Goal: Transaction & Acquisition: Subscribe to service/newsletter

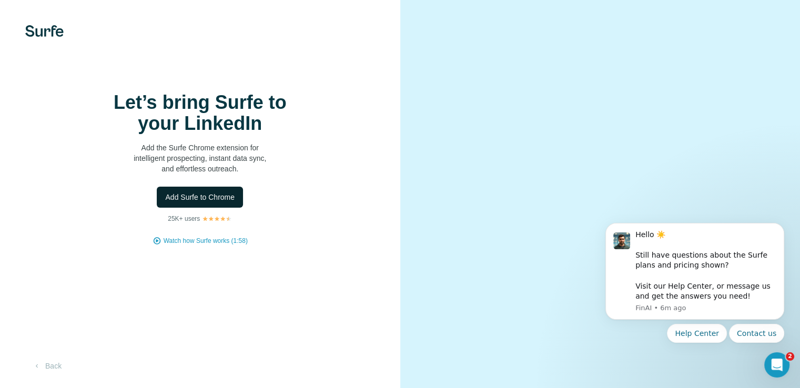
click at [205, 202] on span "Add Surfe to Chrome" at bounding box center [199, 197] width 69 height 11
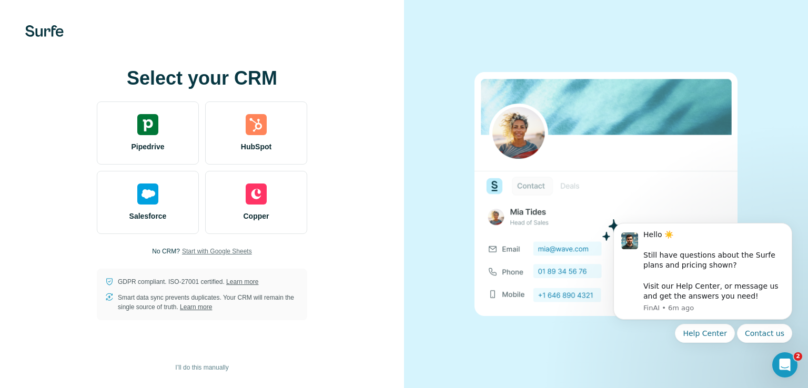
click at [219, 249] on span "Start with Google Sheets" at bounding box center [217, 251] width 70 height 9
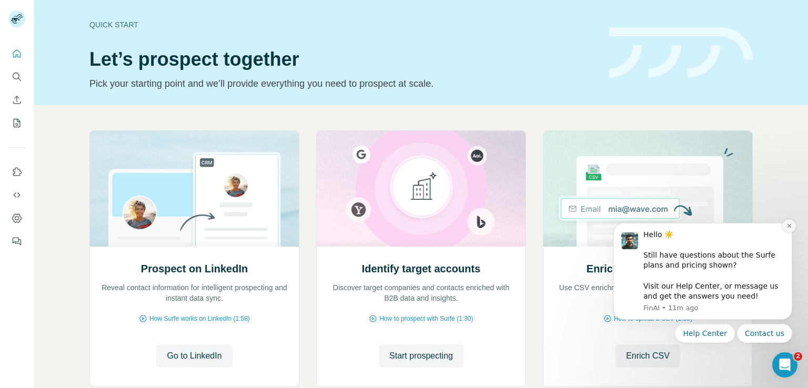
click at [788, 227] on icon "Dismiss notification" at bounding box center [789, 226] width 6 height 6
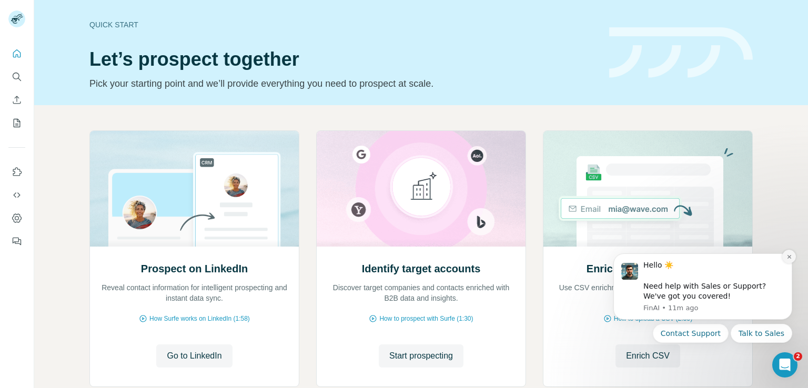
click at [788, 257] on icon "Dismiss notification" at bounding box center [789, 257] width 6 height 6
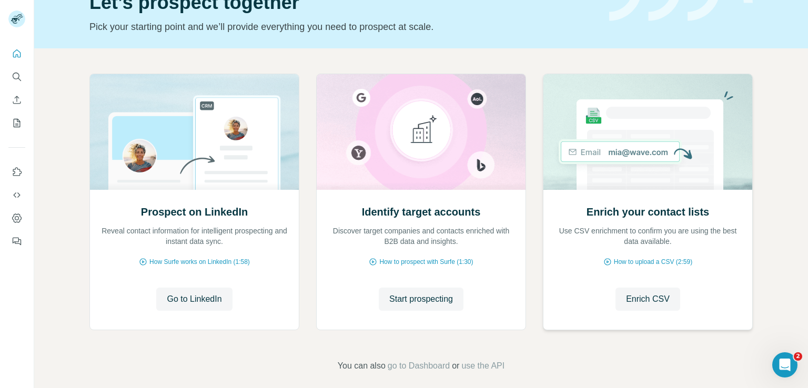
scroll to position [66, 0]
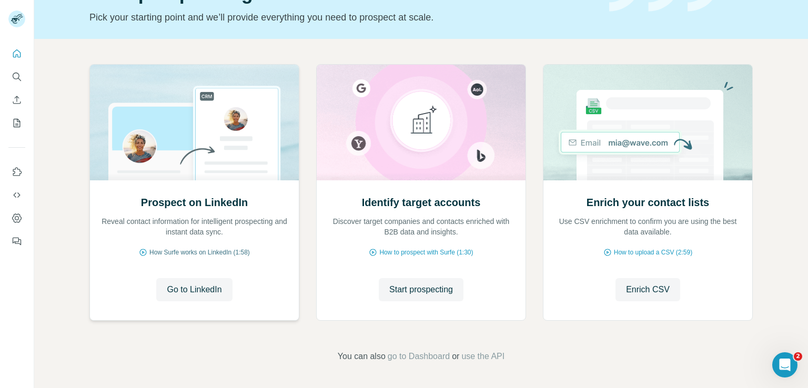
click at [217, 251] on span "How Surfe works on LinkedIn (1:58)" at bounding box center [199, 252] width 100 height 9
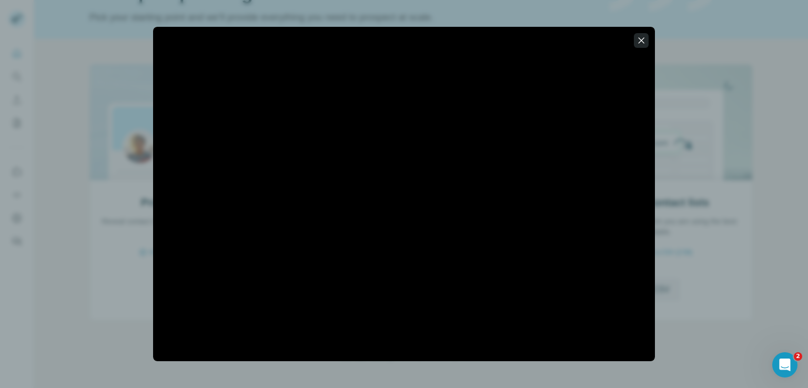
click at [639, 43] on icon "button" at bounding box center [641, 40] width 6 height 6
